Goal: Task Accomplishment & Management: Use online tool/utility

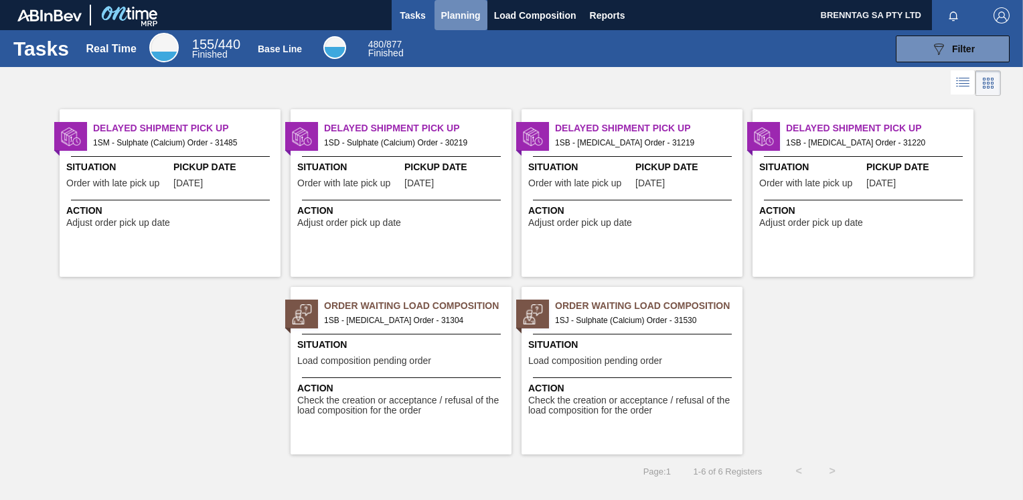
click at [459, 15] on span "Planning" at bounding box center [461, 15] width 40 height 16
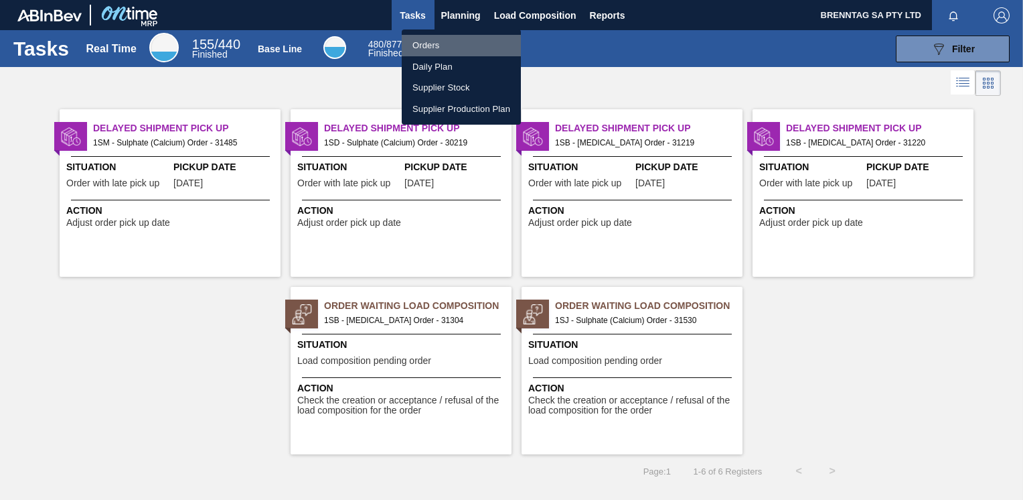
click at [435, 42] on li "Orders" at bounding box center [461, 45] width 119 height 21
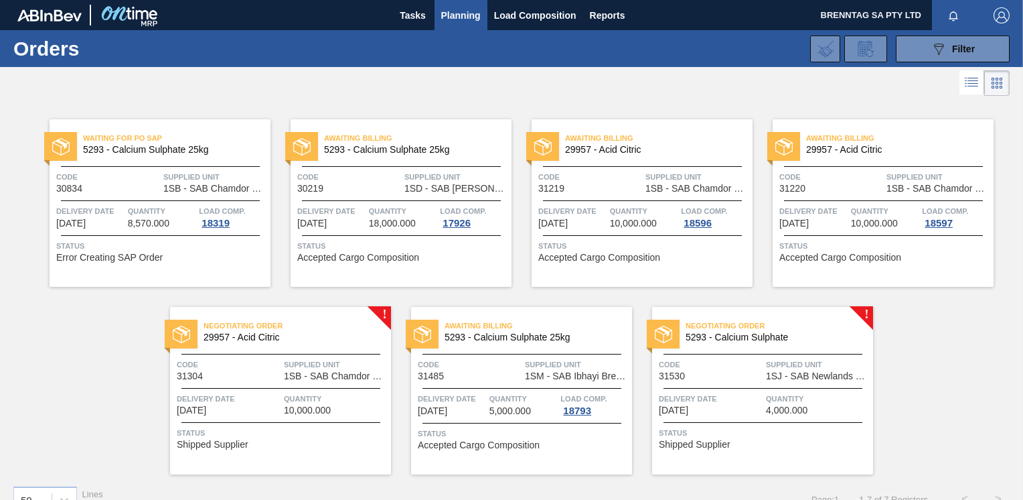
click at [861, 315] on div "Negotiating Order 5293 - Calcium Sulphate Code 31530 Supplied Unit 1SJ - SAB Ne…" at bounding box center [762, 390] width 221 height 167
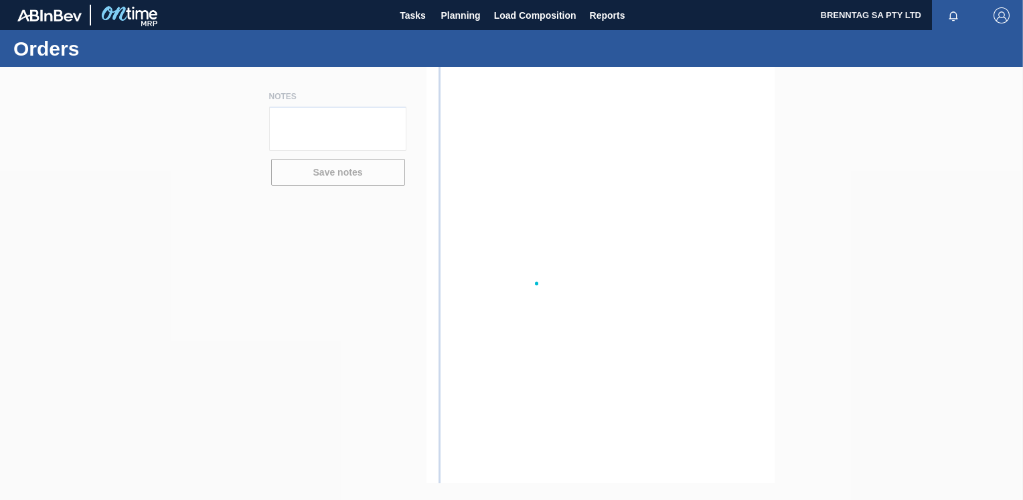
click at [861, 315] on div at bounding box center [511, 283] width 1023 height 433
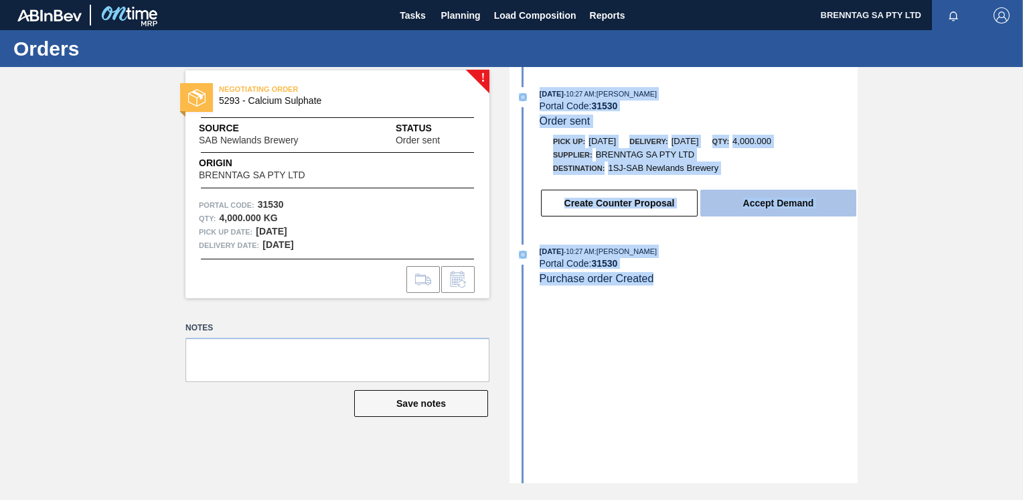
click at [775, 210] on button "Accept Demand" at bounding box center [778, 203] width 156 height 27
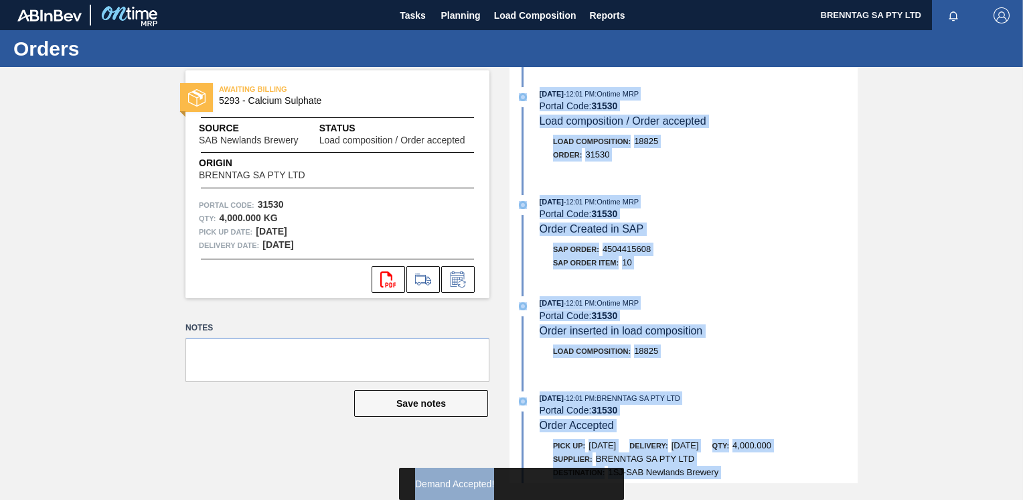
click at [441, 484] on span "Demand Accepted!" at bounding box center [454, 483] width 79 height 11
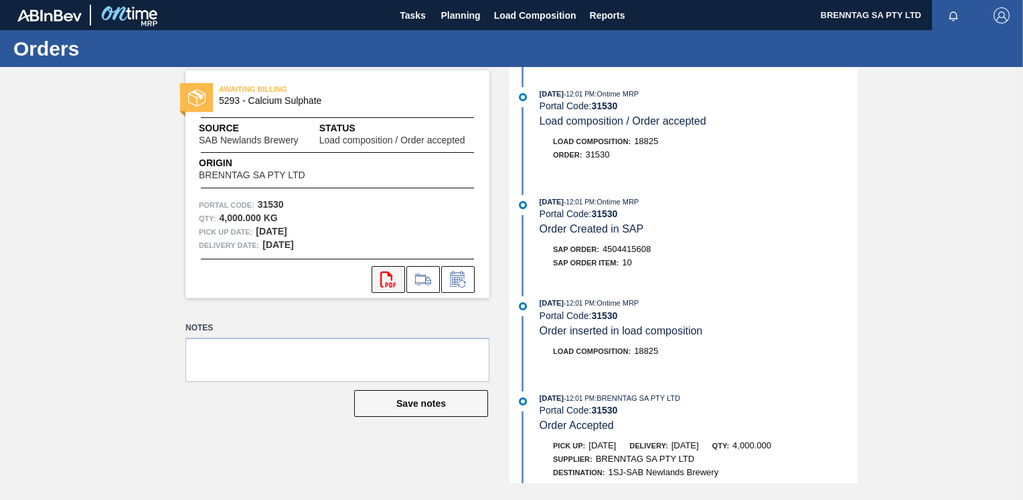
click at [391, 277] on icon at bounding box center [387, 279] width 15 height 16
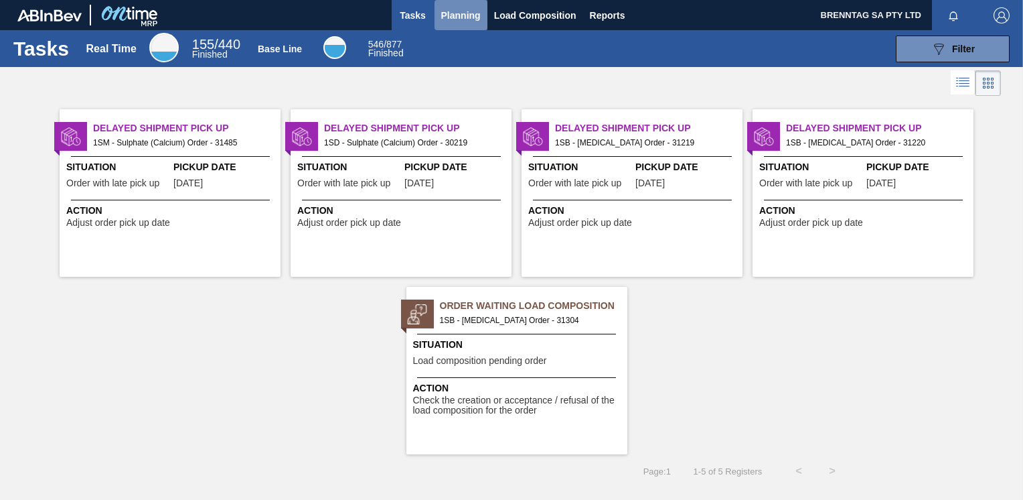
click at [447, 16] on span "Planning" at bounding box center [461, 15] width 40 height 16
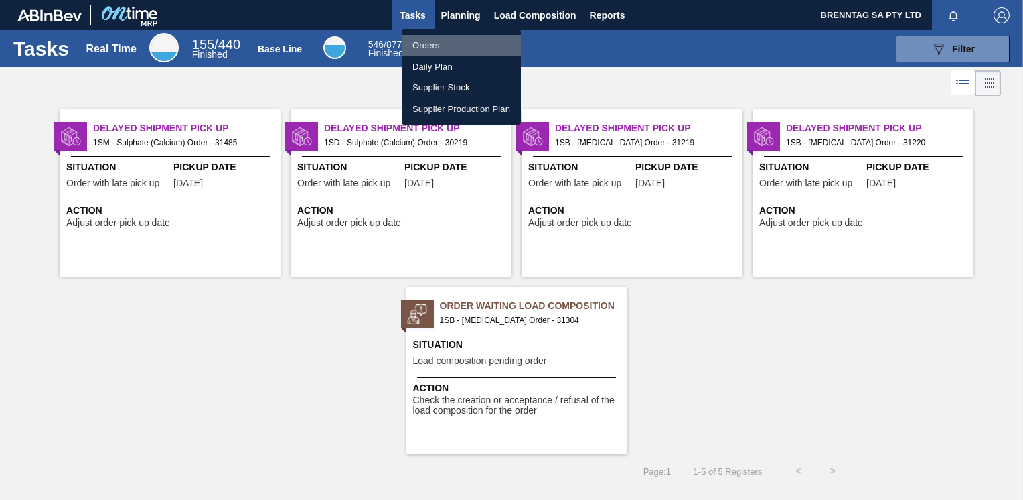
click at [441, 43] on li "Orders" at bounding box center [461, 45] width 119 height 21
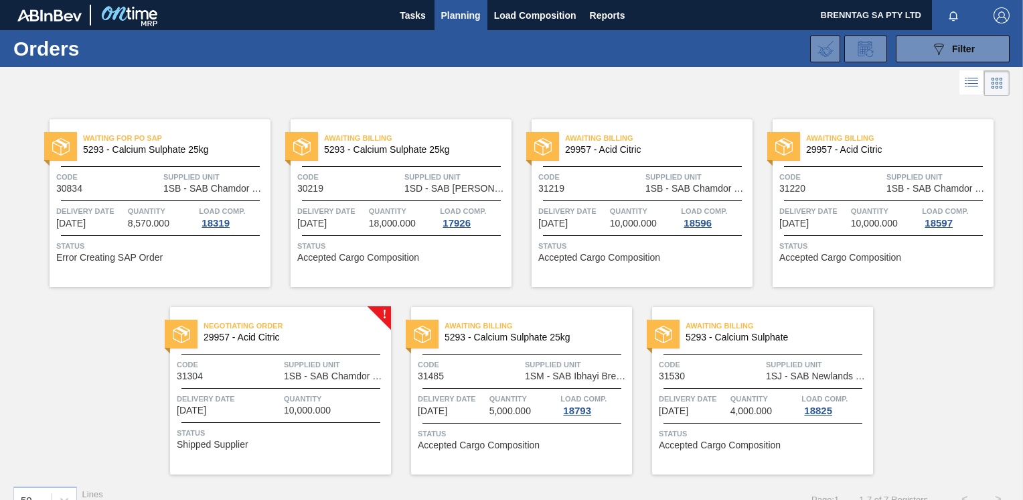
click at [670, 336] on img at bounding box center [663, 333] width 17 height 17
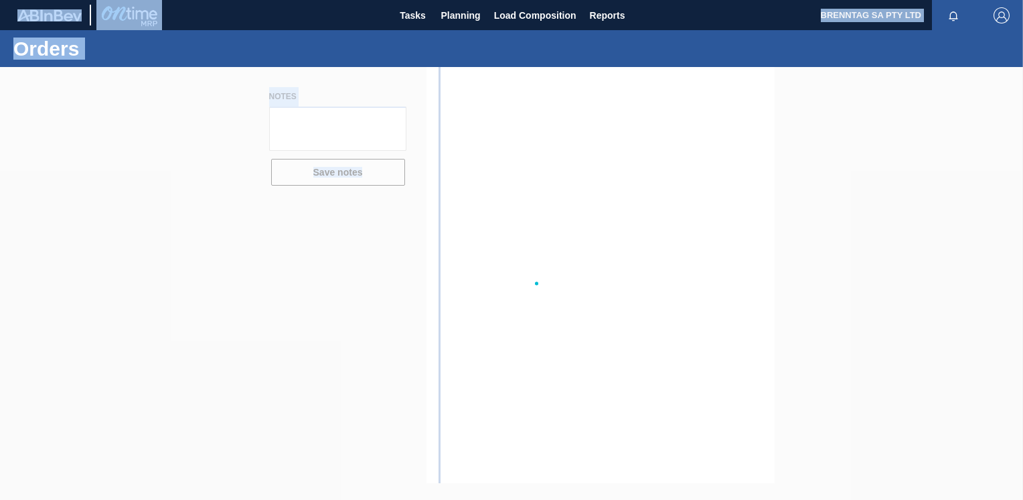
click at [670, 336] on div at bounding box center [511, 283] width 1023 height 433
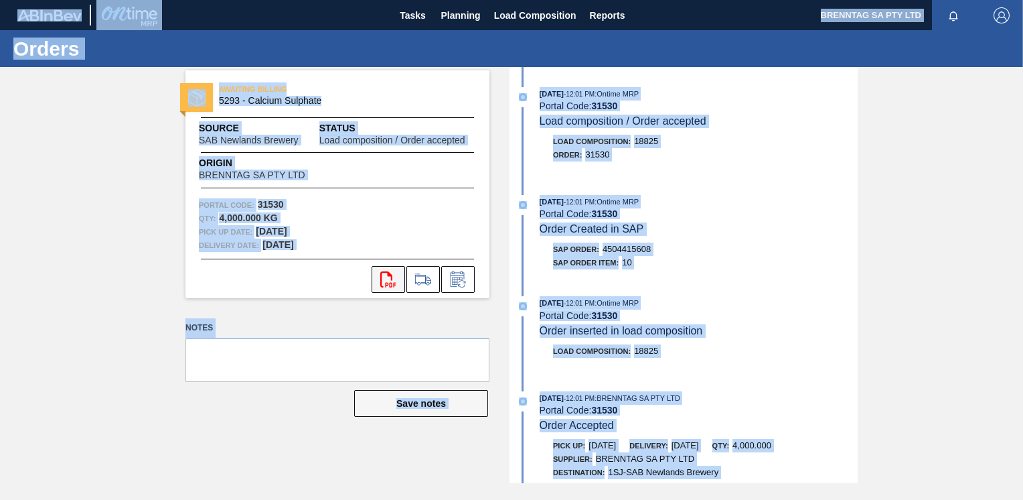
click at [389, 281] on icon "svg{fill:#ff0000}" at bounding box center [388, 279] width 16 height 16
